Goal: Task Accomplishment & Management: Use online tool/utility

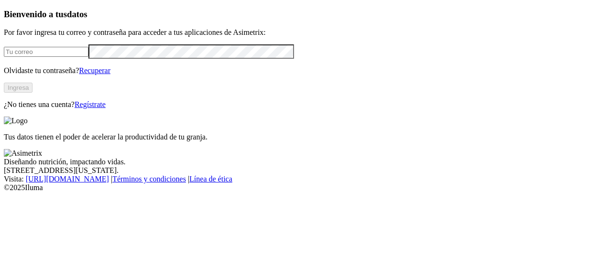
type input "[EMAIL_ADDRESS][PERSON_NAME][DOMAIN_NAME]"
click at [32, 93] on button "Ingresa" at bounding box center [18, 88] width 29 height 10
